Goal: Find specific page/section: Find specific page/section

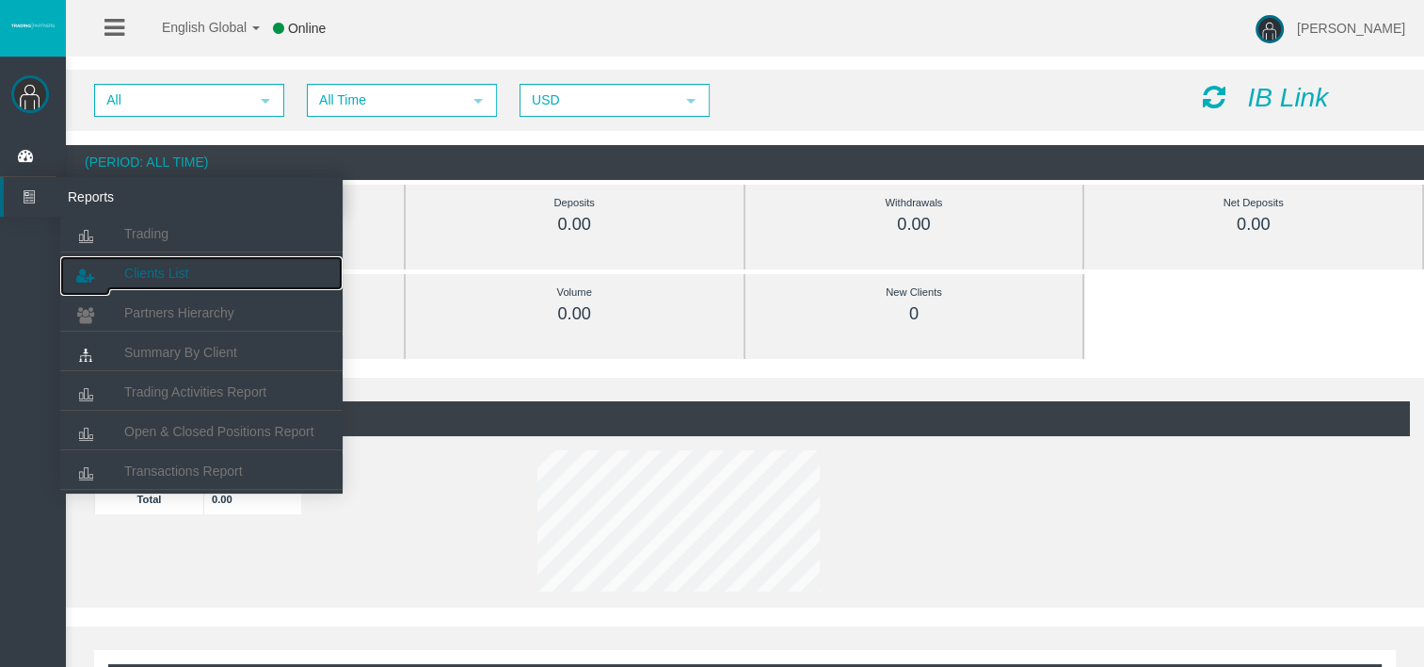
click at [158, 279] on span "Clients List" at bounding box center [156, 272] width 64 height 15
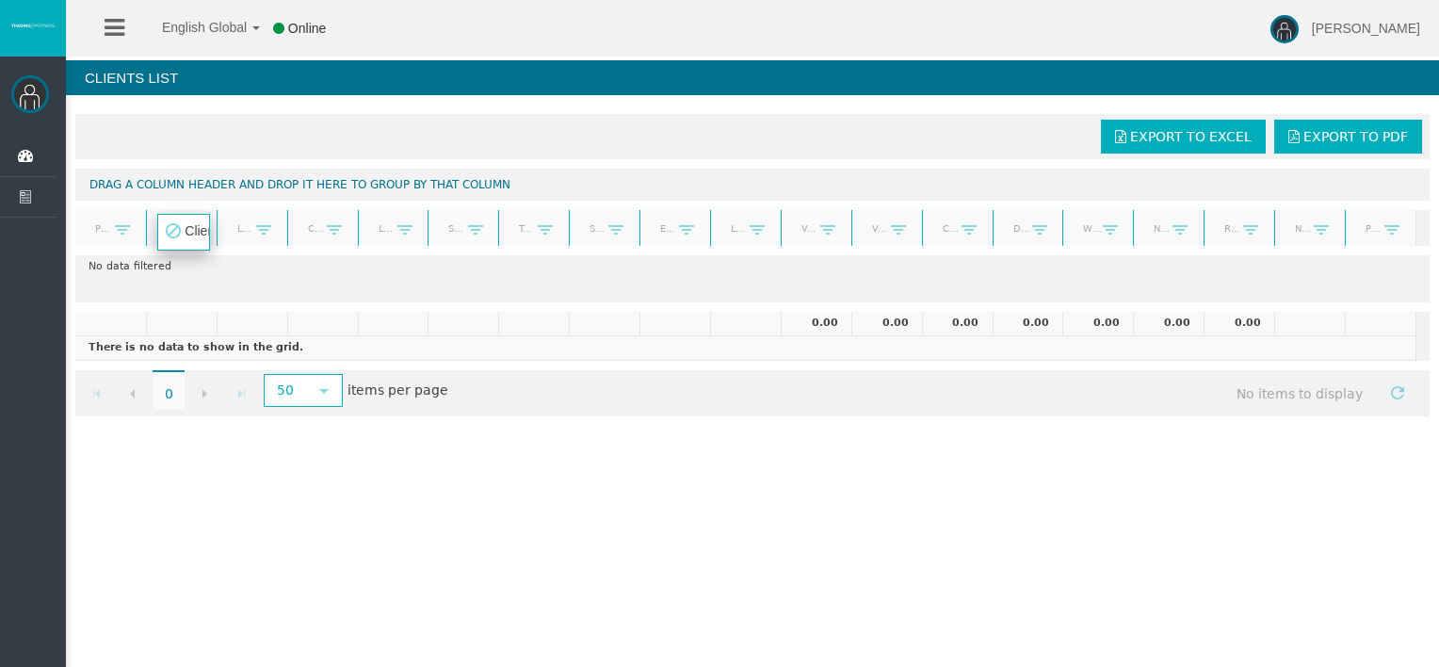
click at [188, 232] on body "English Global 简体中文 English Global 日本語 한국어 Online [PERSON_NAME] Help Log Out [P…" at bounding box center [719, 333] width 1439 height 667
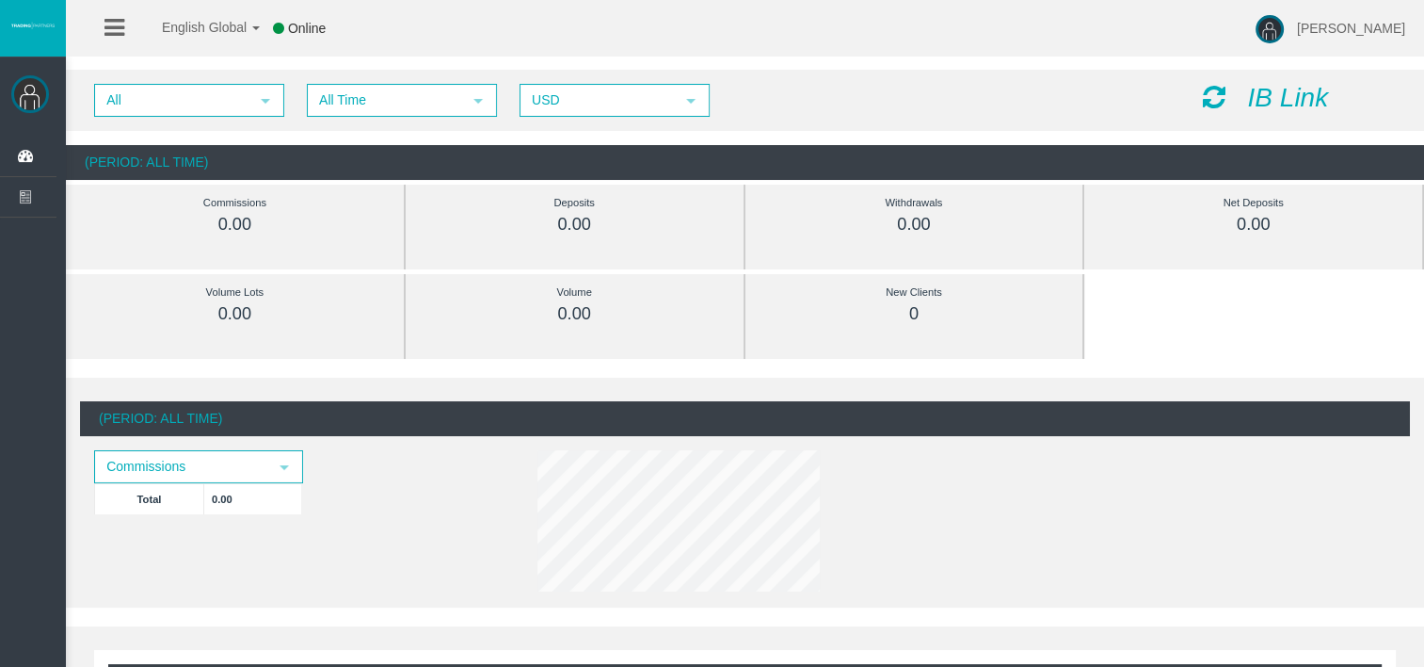
click at [473, 138] on div "All select All Time select 5 USD select USD IB Link (Period: All Time) Commissi…" at bounding box center [745, 124] width 1359 height 129
